Goal: Find specific page/section: Find specific page/section

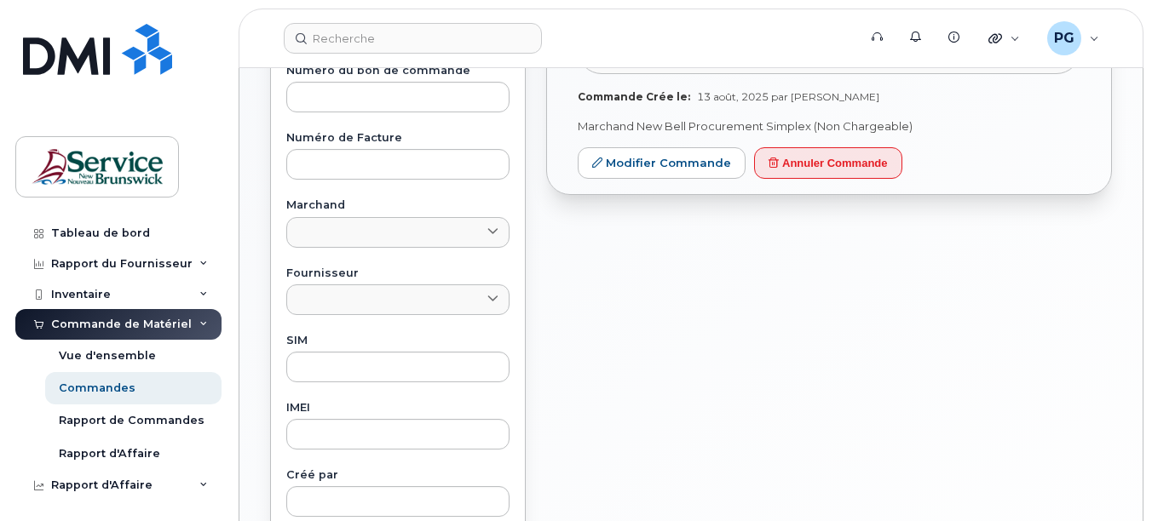
scroll to position [456, 0]
click at [101, 389] on div "Commandes" at bounding box center [97, 388] width 77 height 15
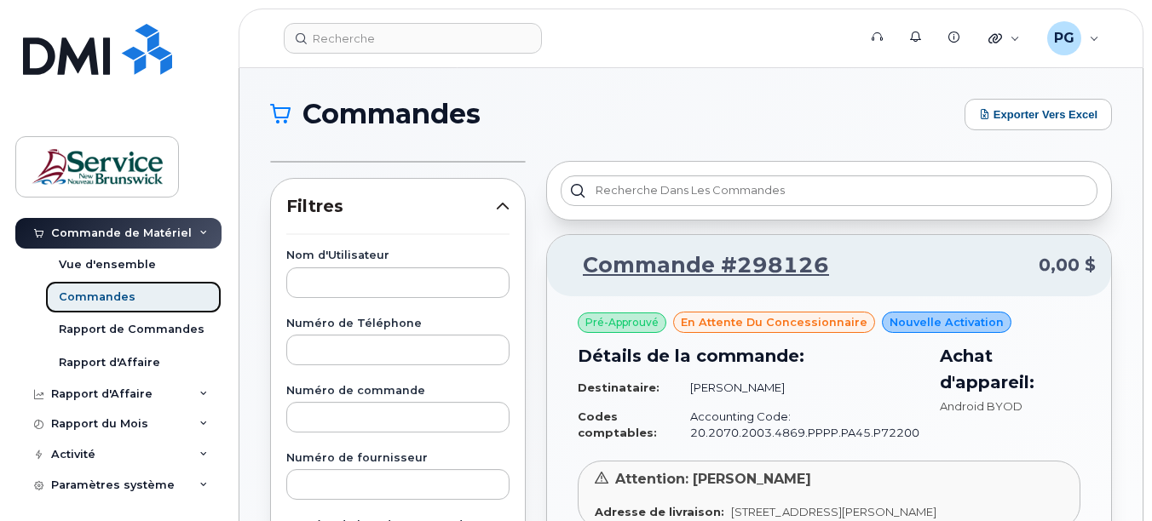
scroll to position [95, 0]
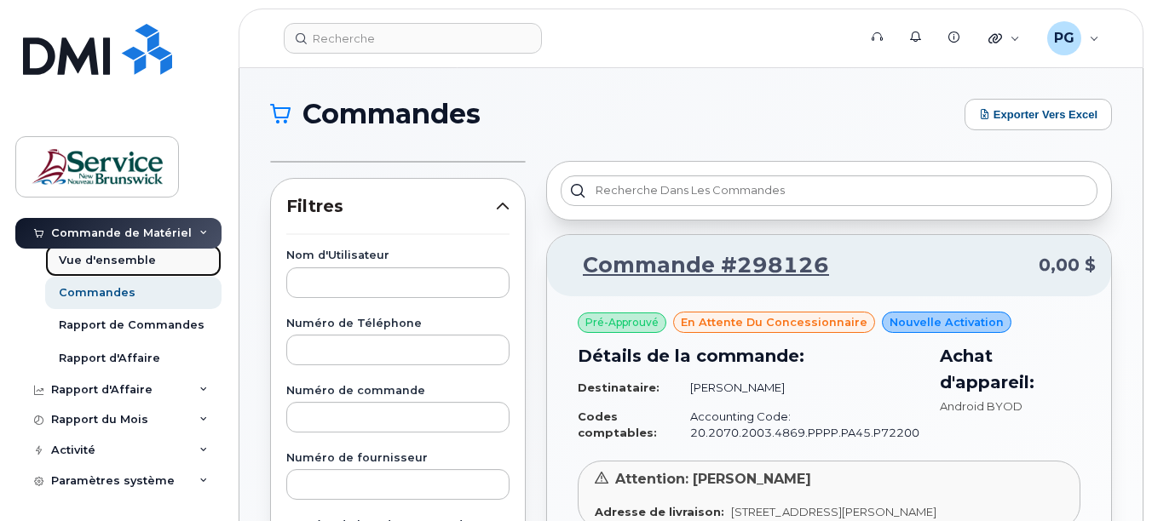
click at [120, 259] on div "Vue d'ensemble" at bounding box center [107, 260] width 97 height 15
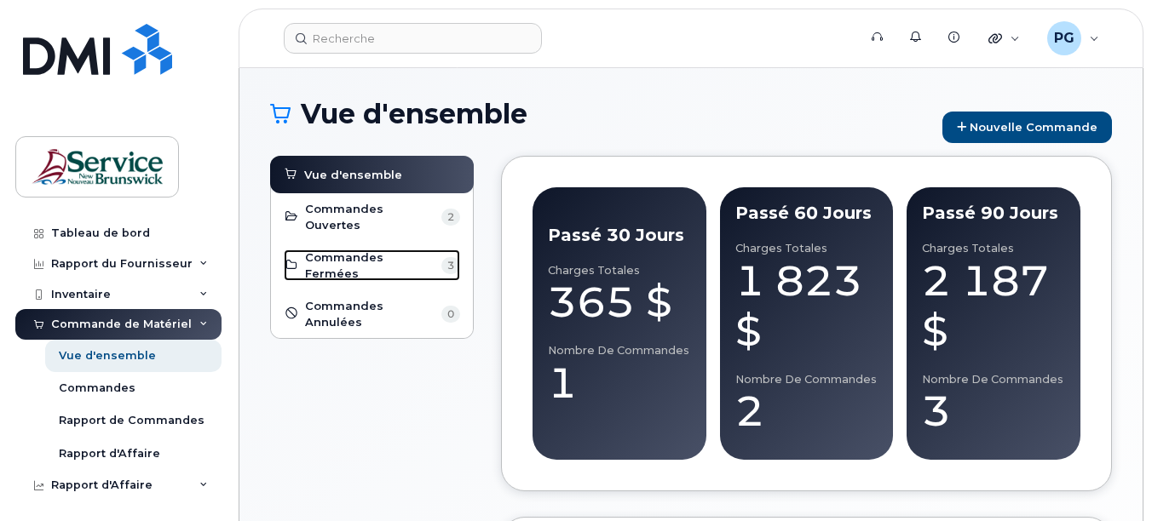
click at [377, 252] on span "Commandes Fermées" at bounding box center [370, 266] width 131 height 32
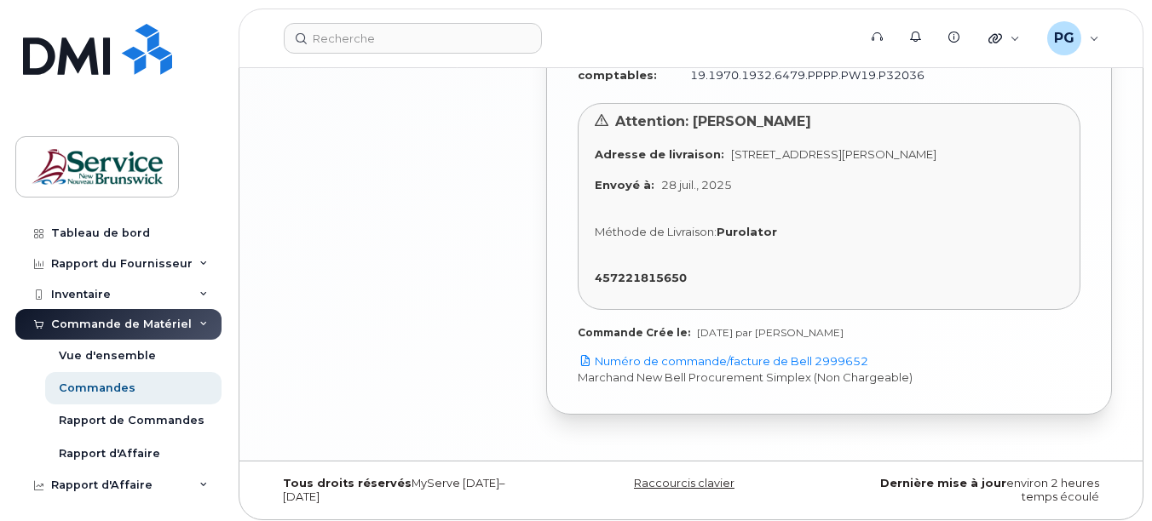
scroll to position [1964, 0]
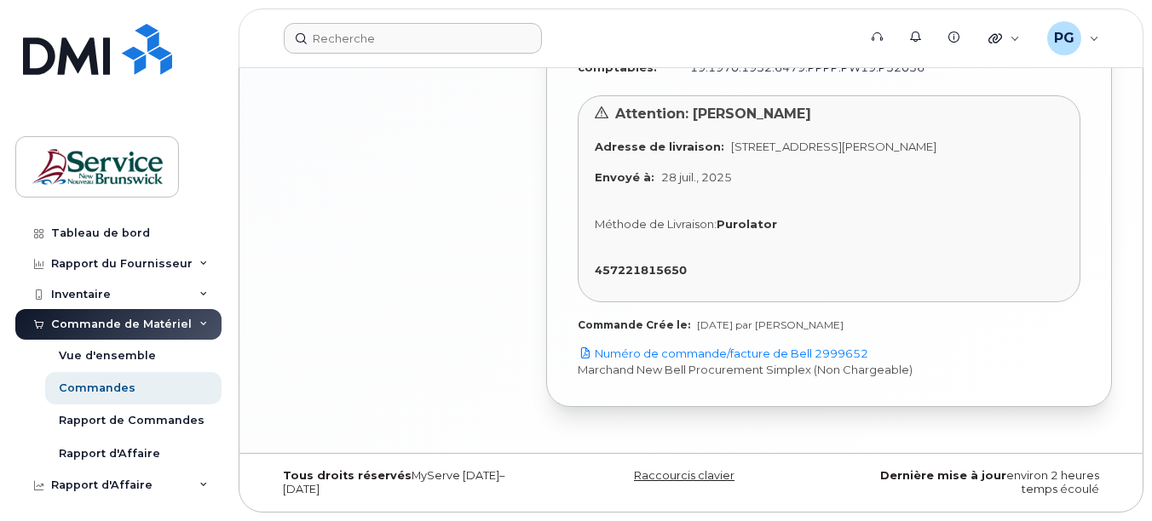
click at [815, 32] on form at bounding box center [565, 38] width 562 height 31
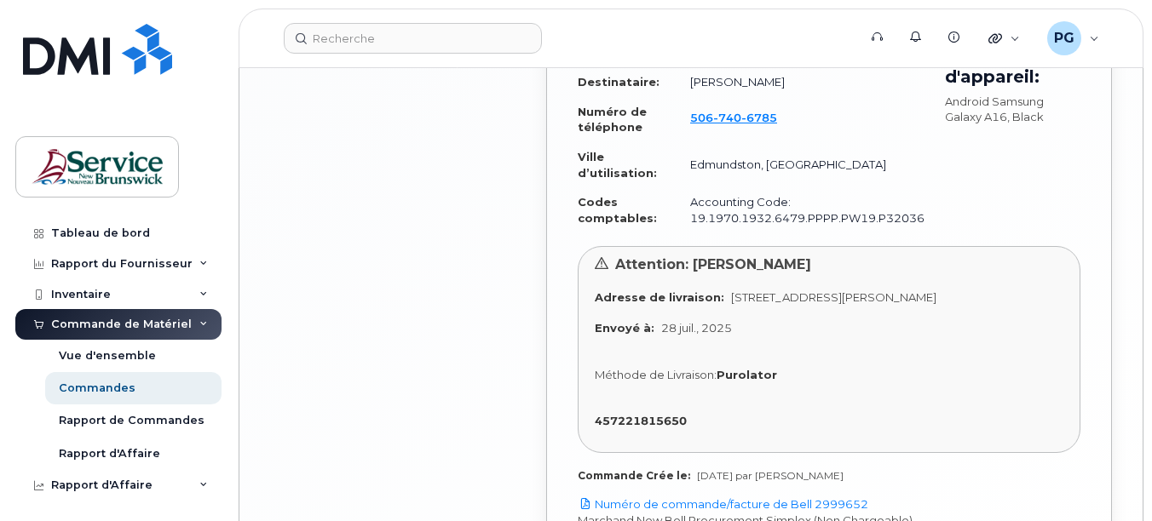
scroll to position [1851, 0]
